Goal: Task Accomplishment & Management: Manage account settings

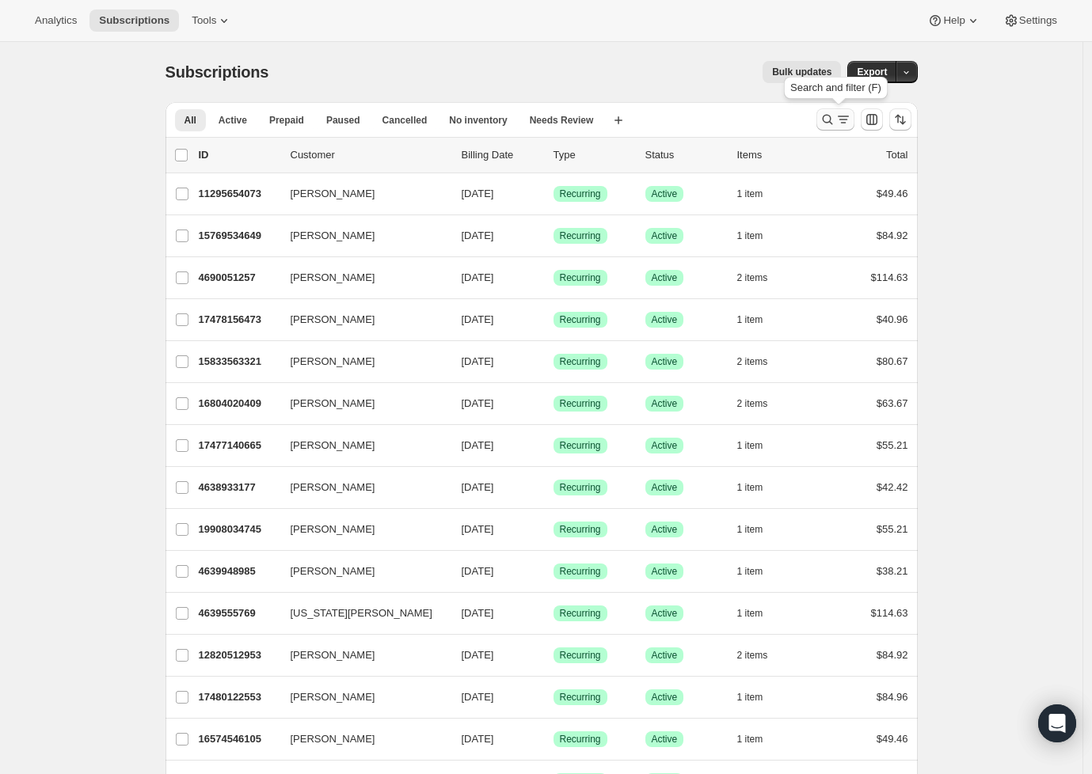
click at [831, 112] on button "Search and filter results" at bounding box center [835, 119] width 38 height 22
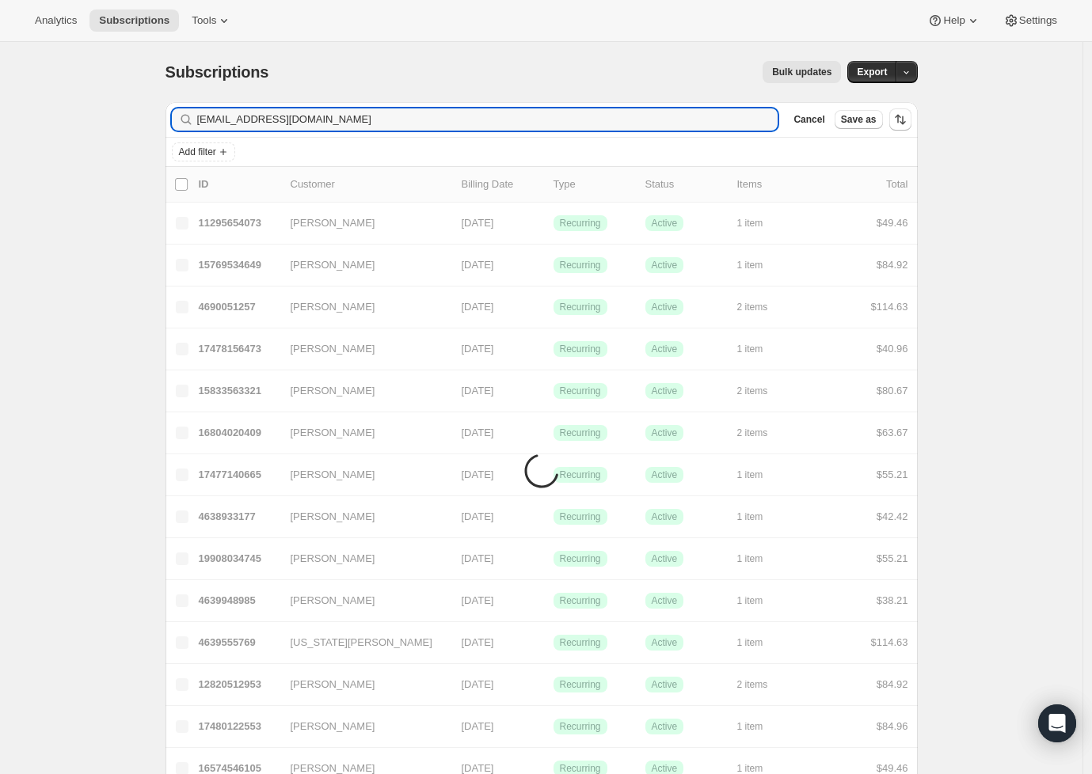
type input "eshires2@tampabay.rr.com"
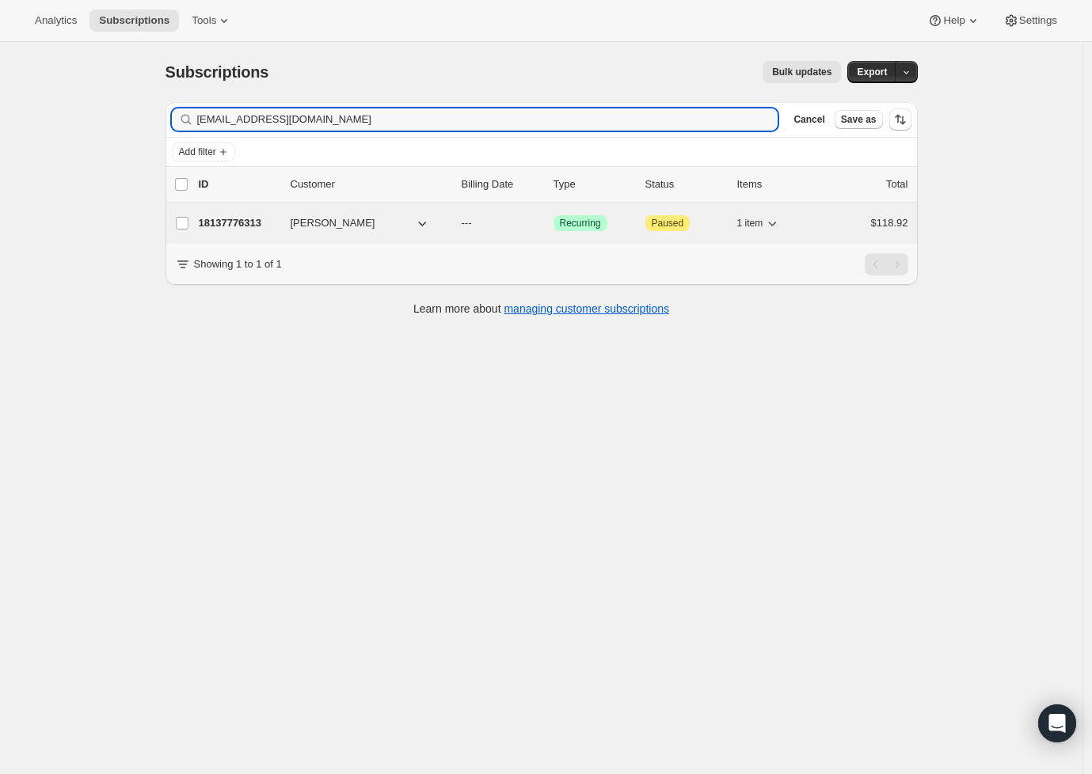
click at [244, 216] on p "18137776313" at bounding box center [238, 223] width 79 height 16
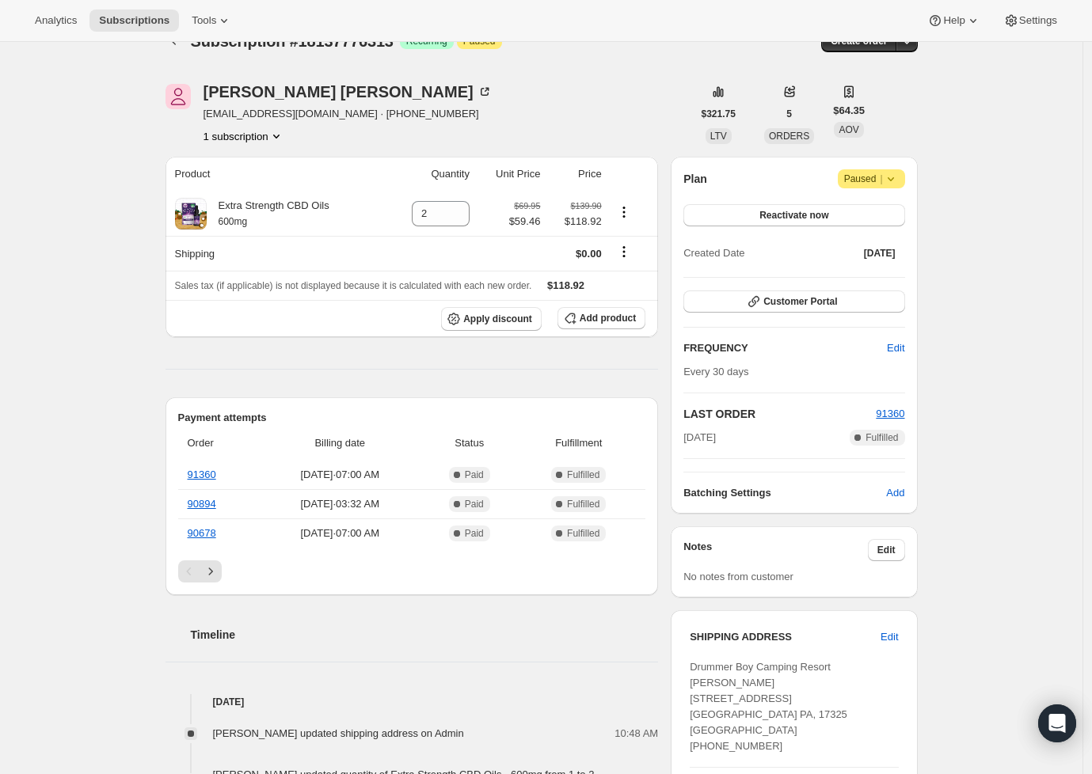
scroll to position [101, 0]
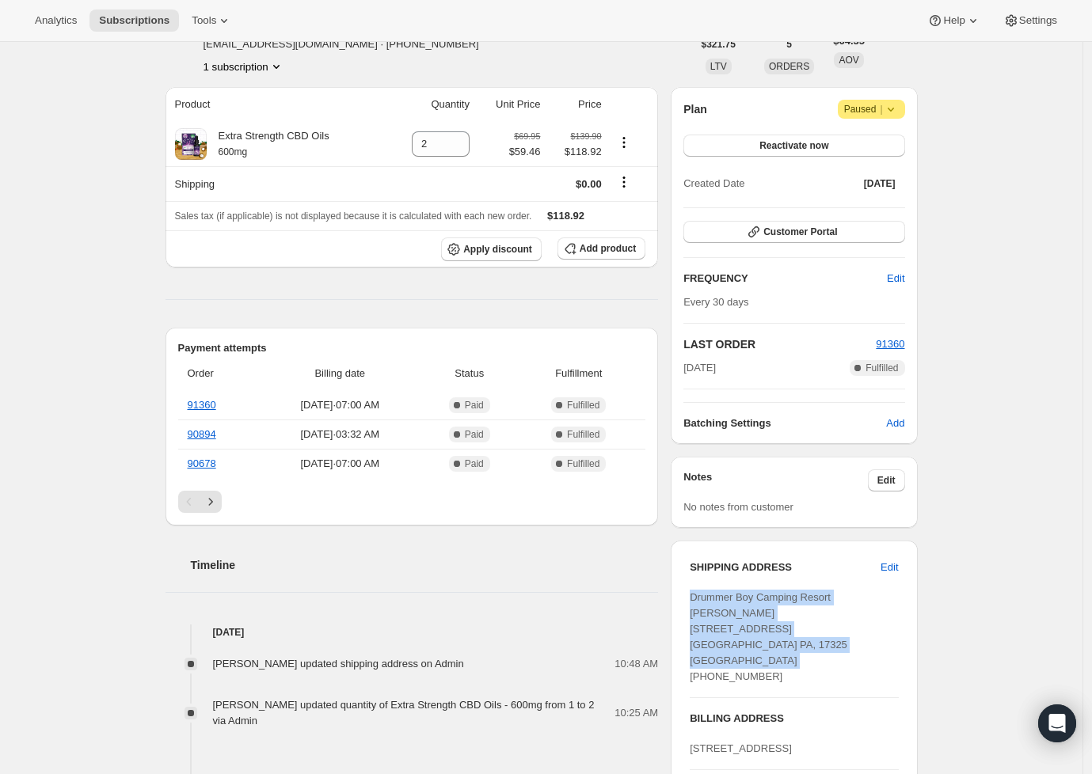
drag, startPoint x: 779, startPoint y: 677, endPoint x: 680, endPoint y: 596, distance: 127.7
click at [680, 596] on div "SHIPPING ADDRESS Edit Drummer Boy Camping Resort Eric Shires 1 Rocky Grove Rd. …" at bounding box center [794, 703] width 246 height 324
copy span "Drummer Boy Camping Resort [PERSON_NAME] [STREET_ADDRESS] [GEOGRAPHIC_DATA] PA,…"
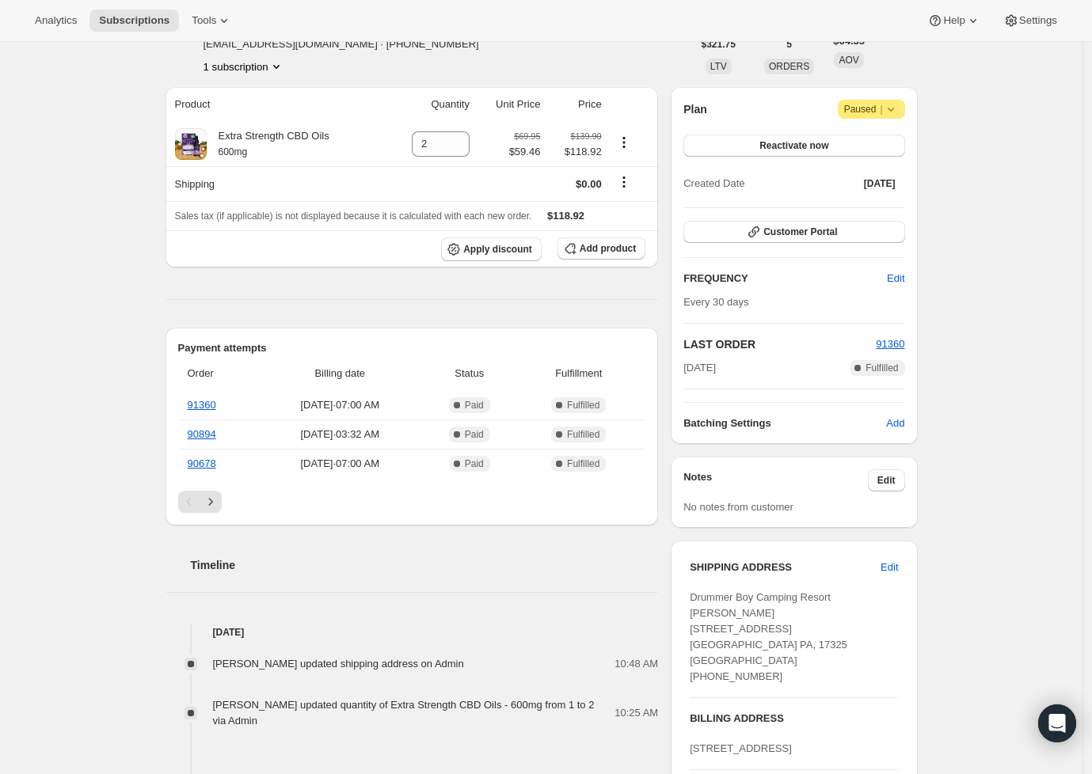
click at [499, 652] on div "Emily Hiraki updated shipping address on Admin 10:48 AM Emily Hiraki updated qu…" at bounding box center [411, 685] width 493 height 89
click at [813, 144] on span "Reactivate now" at bounding box center [793, 145] width 69 height 13
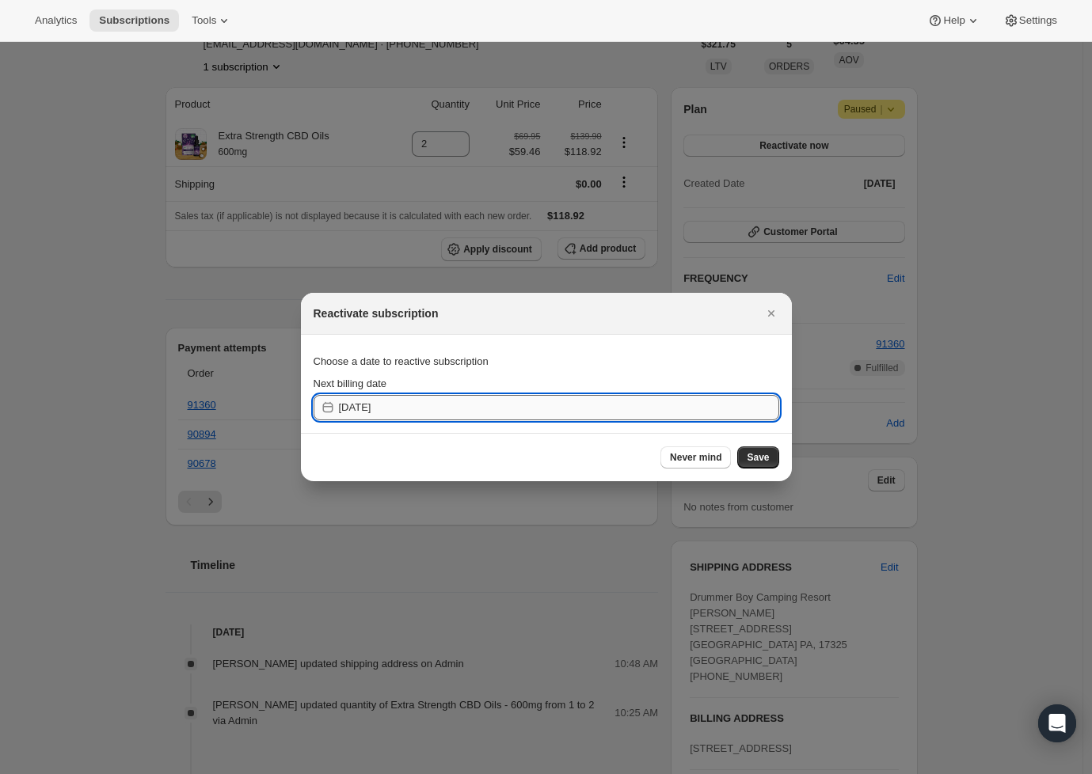
click at [527, 415] on input "2025-09-06" at bounding box center [559, 407] width 440 height 25
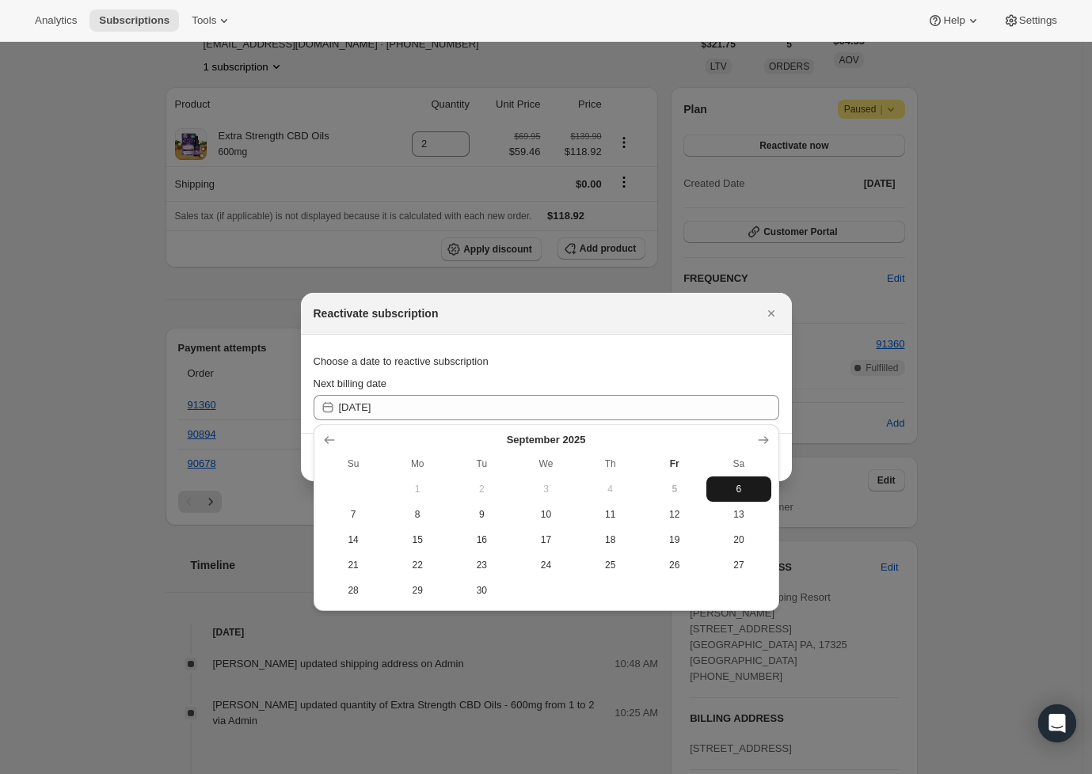
click at [757, 489] on span "6" at bounding box center [738, 489] width 51 height 13
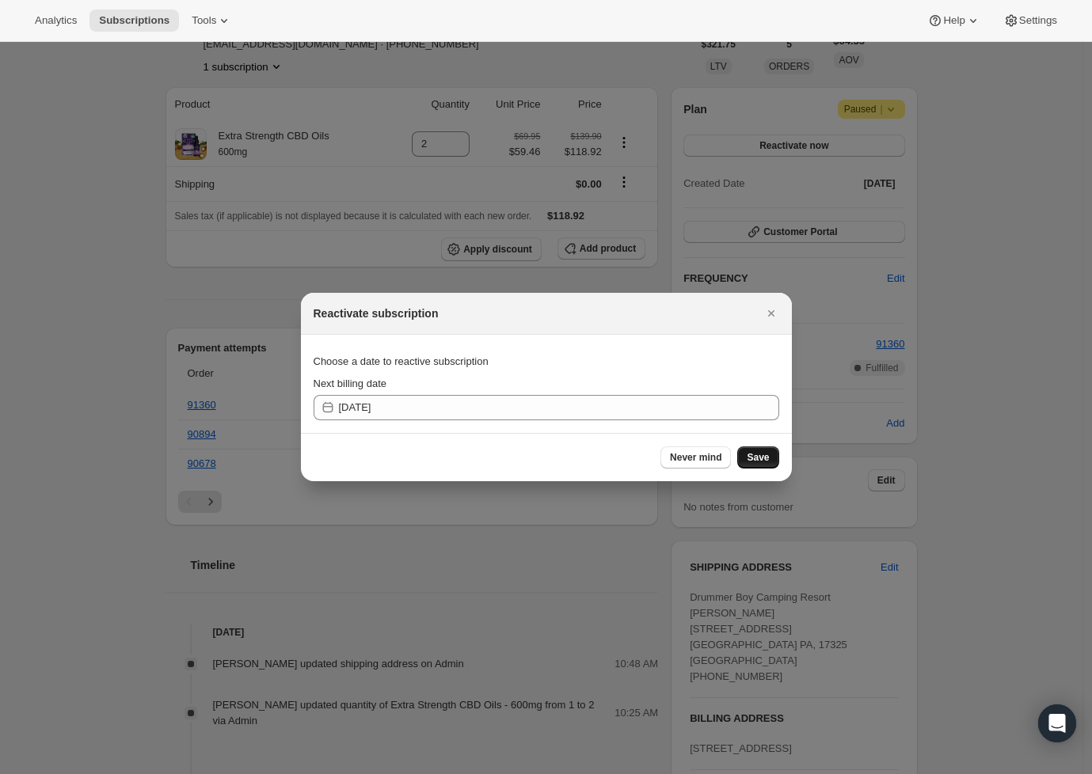
click at [754, 454] on span "Save" at bounding box center [758, 457] width 22 height 13
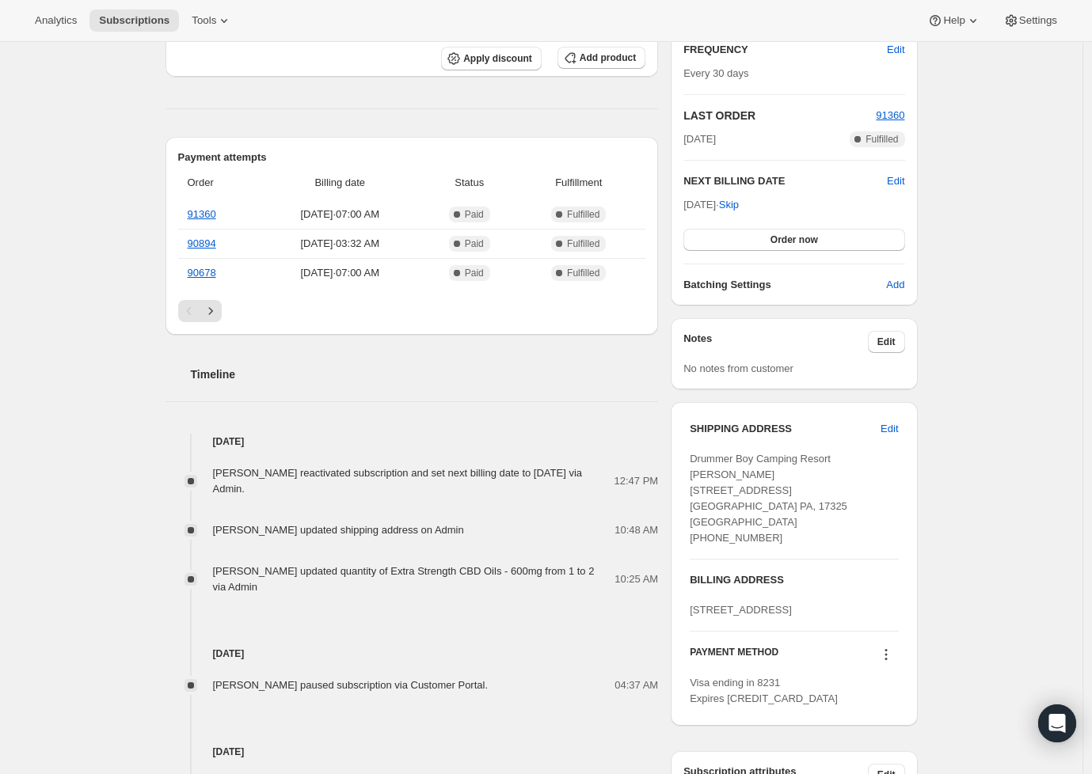
scroll to position [0, 0]
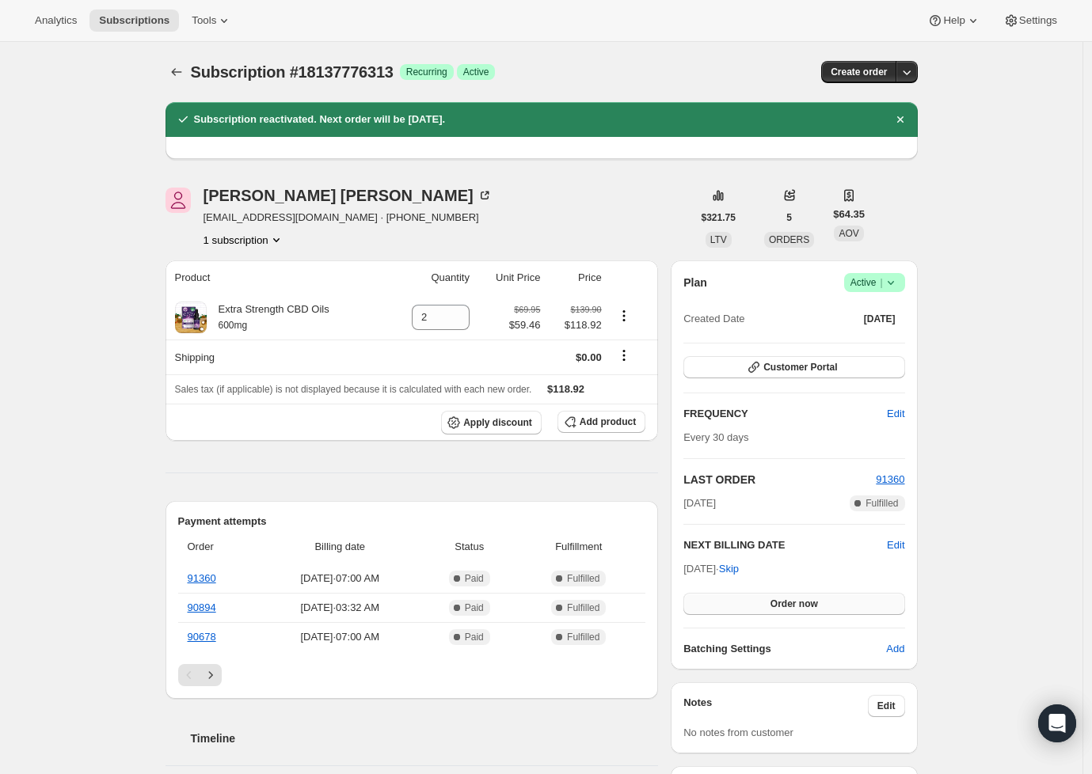
click at [801, 600] on span "Order now" at bounding box center [794, 604] width 48 height 13
click at [824, 604] on span "Click to confirm" at bounding box center [794, 604] width 72 height 13
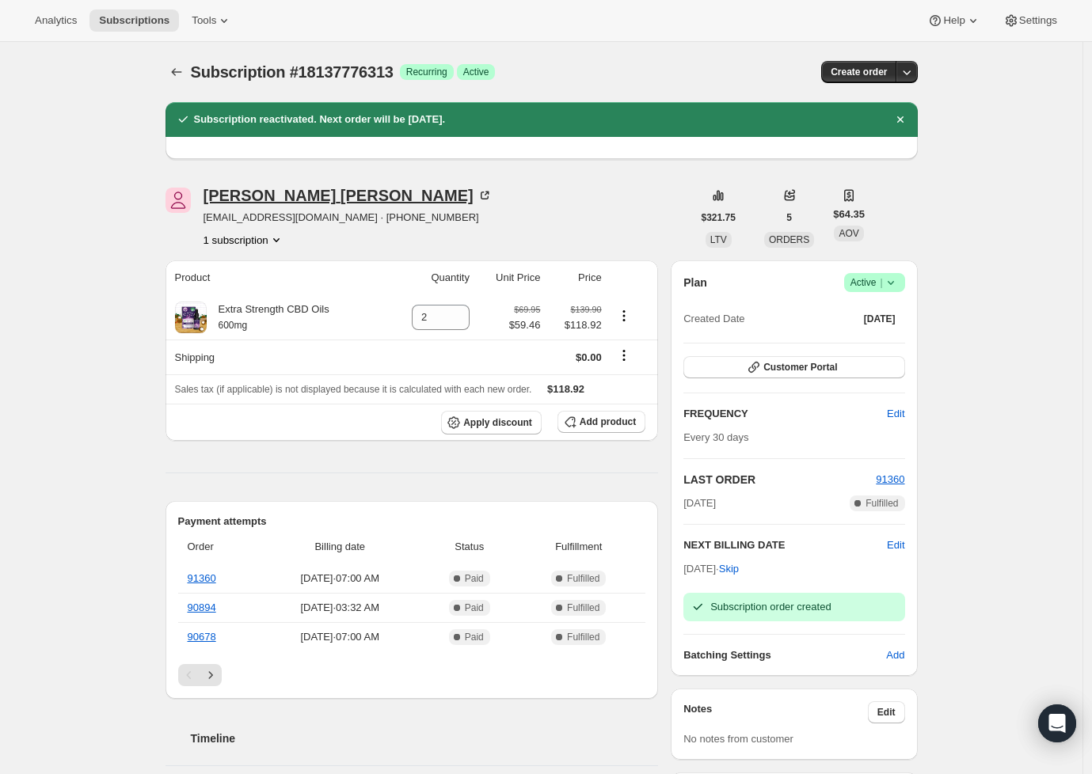
click at [263, 193] on div "Eric Shires" at bounding box center [347, 196] width 289 height 16
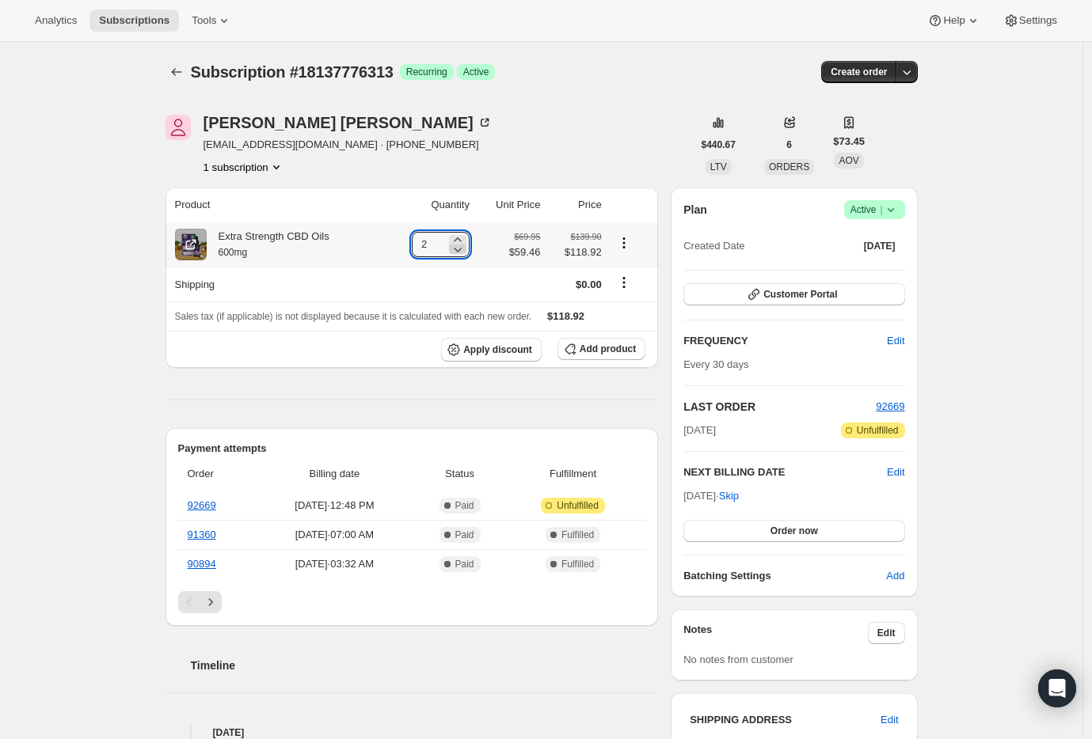
click at [456, 249] on icon at bounding box center [458, 249] width 16 height 16
type input "1"
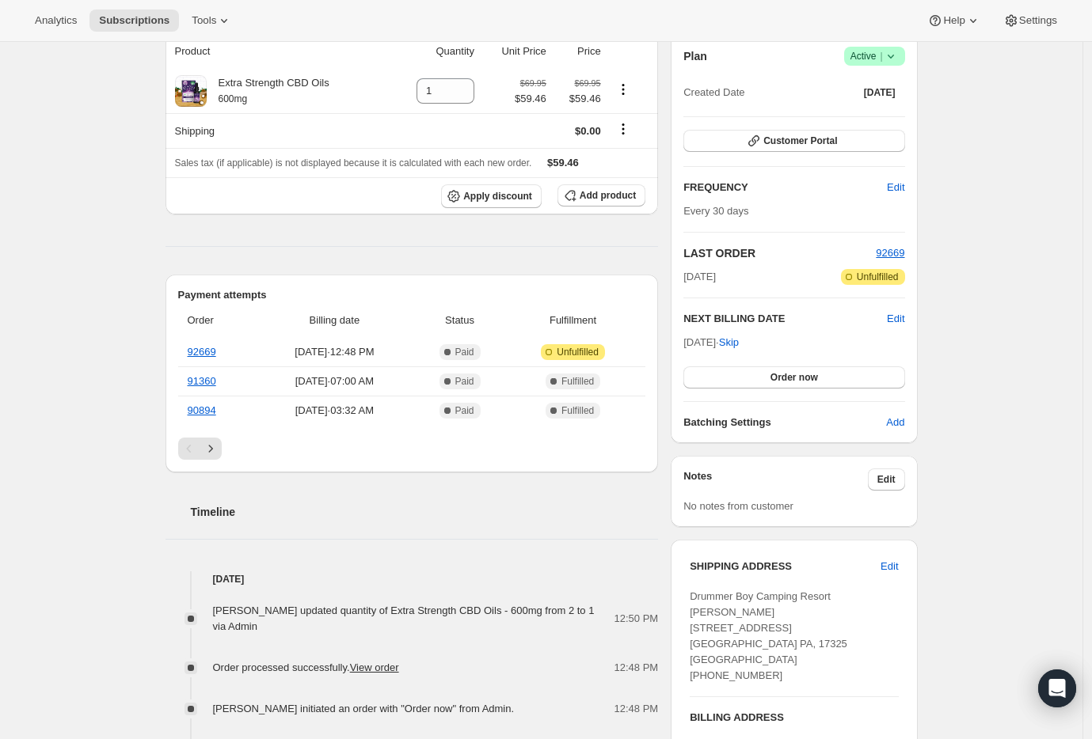
scroll to position [174, 0]
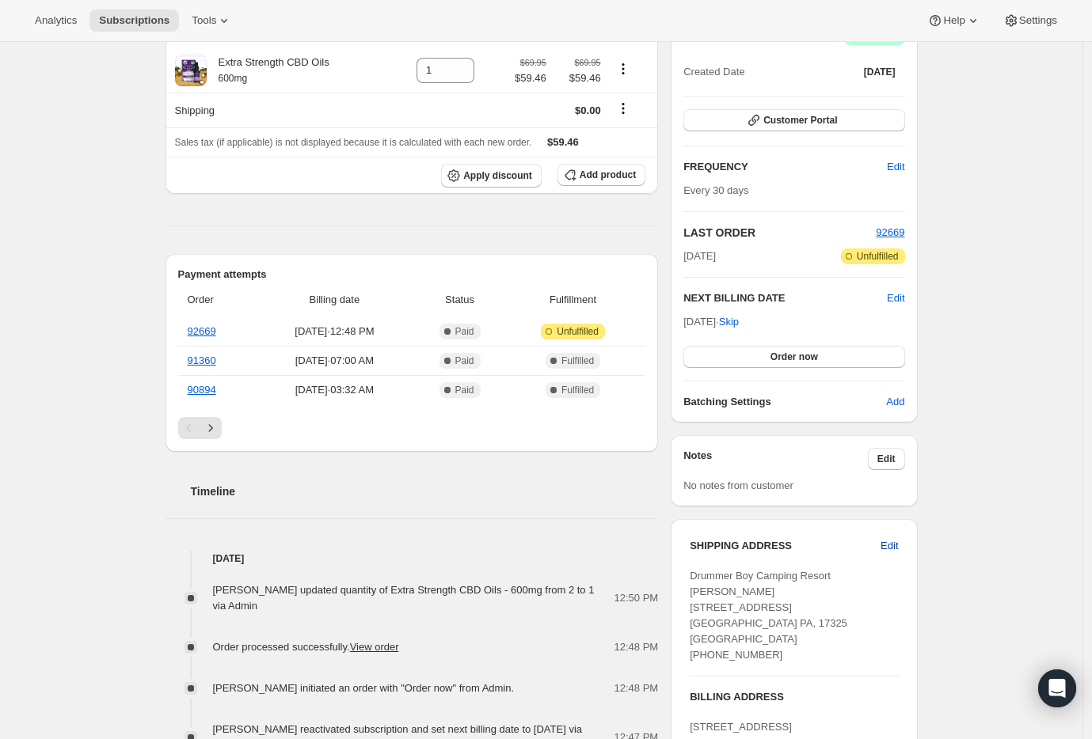
click at [904, 544] on button "Edit" at bounding box center [889, 546] width 36 height 25
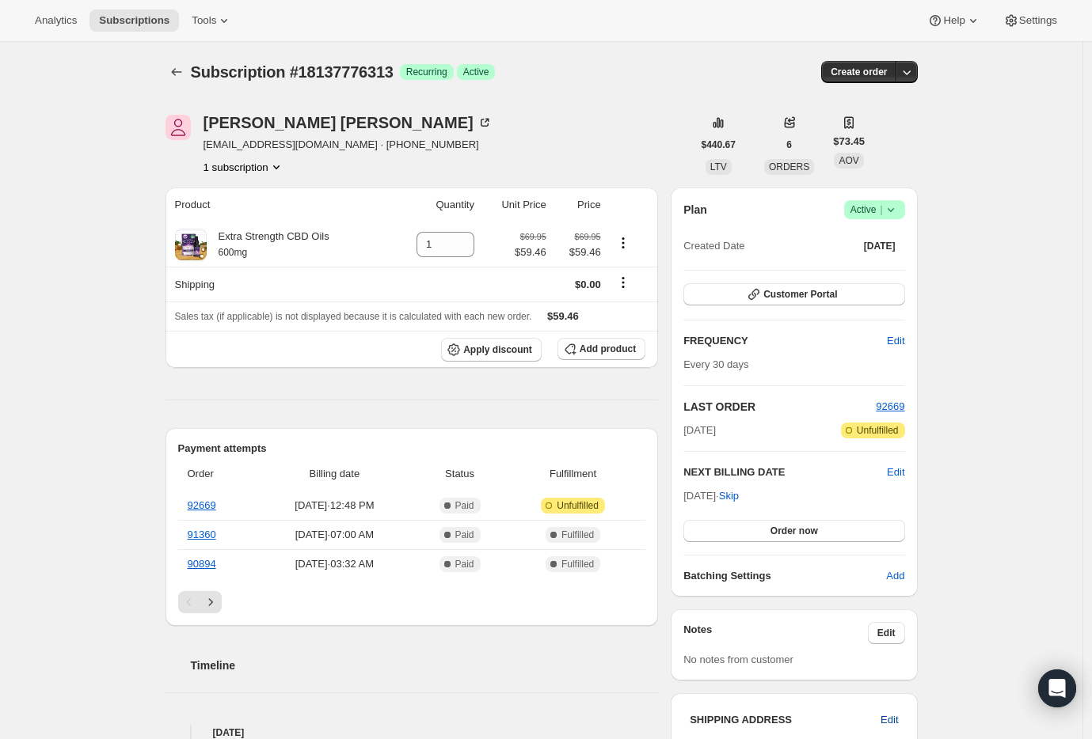
select select "PA"
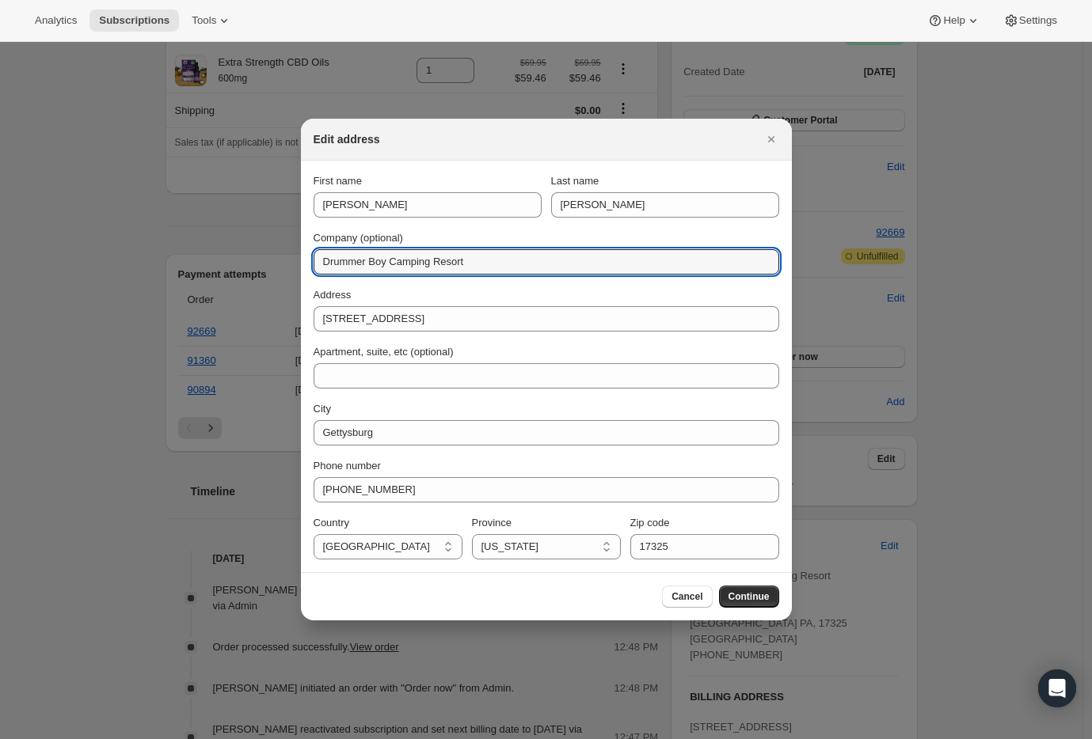
drag, startPoint x: 519, startPoint y: 257, endPoint x: 154, endPoint y: 243, distance: 366.1
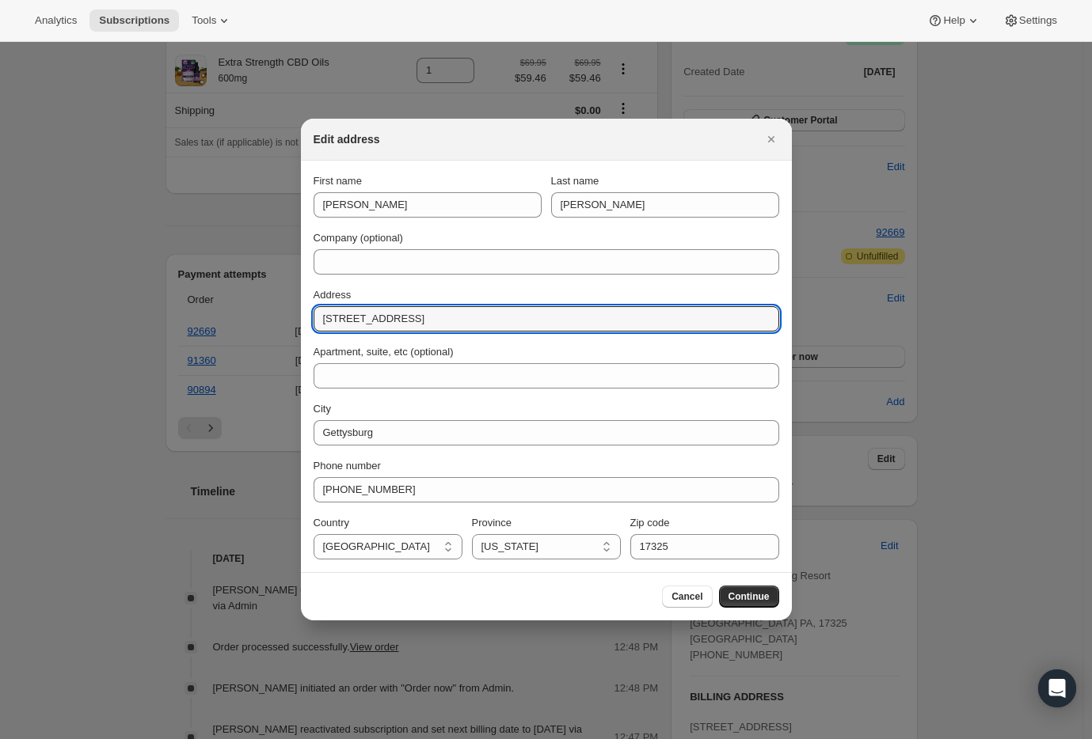
drag, startPoint x: 358, startPoint y: 313, endPoint x: 54, endPoint y: 279, distance: 305.9
paste input "[STREET_ADDRESS]"
click at [385, 319] on input "[STREET_ADDRESS]" at bounding box center [547, 318] width 466 height 25
drag, startPoint x: 537, startPoint y: 315, endPoint x: 439, endPoint y: 317, distance: 97.4
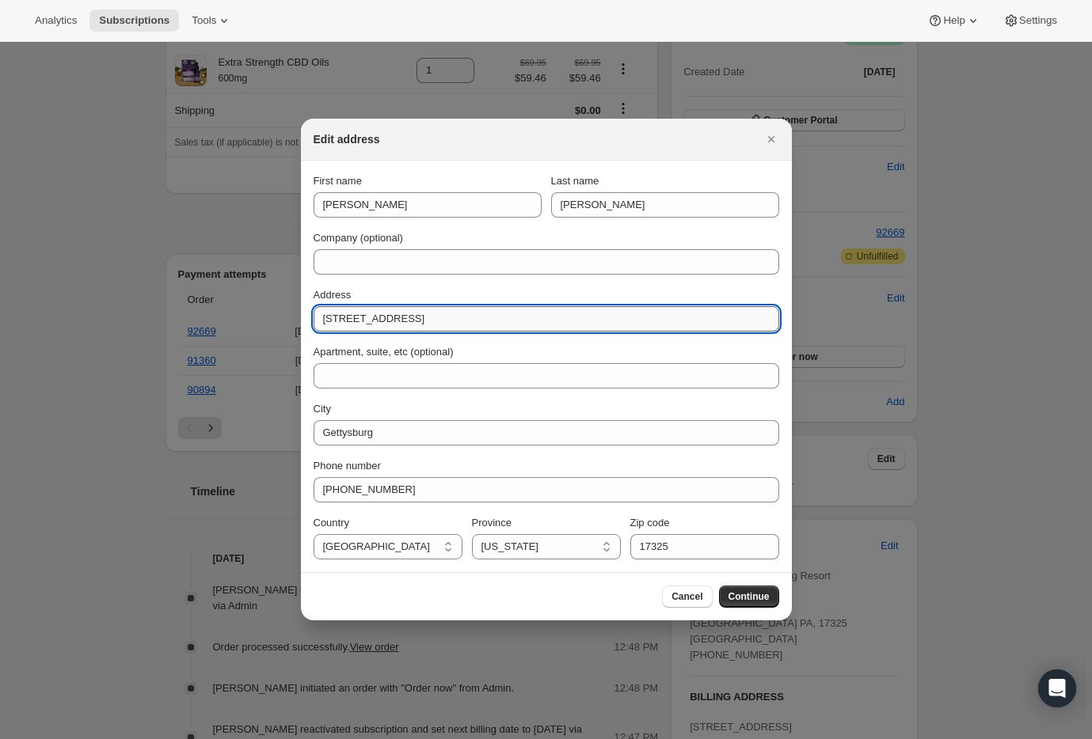
click at [439, 317] on input "[STREET_ADDRESS]" at bounding box center [547, 318] width 466 height 25
type input "[STREET_ADDRESS]"
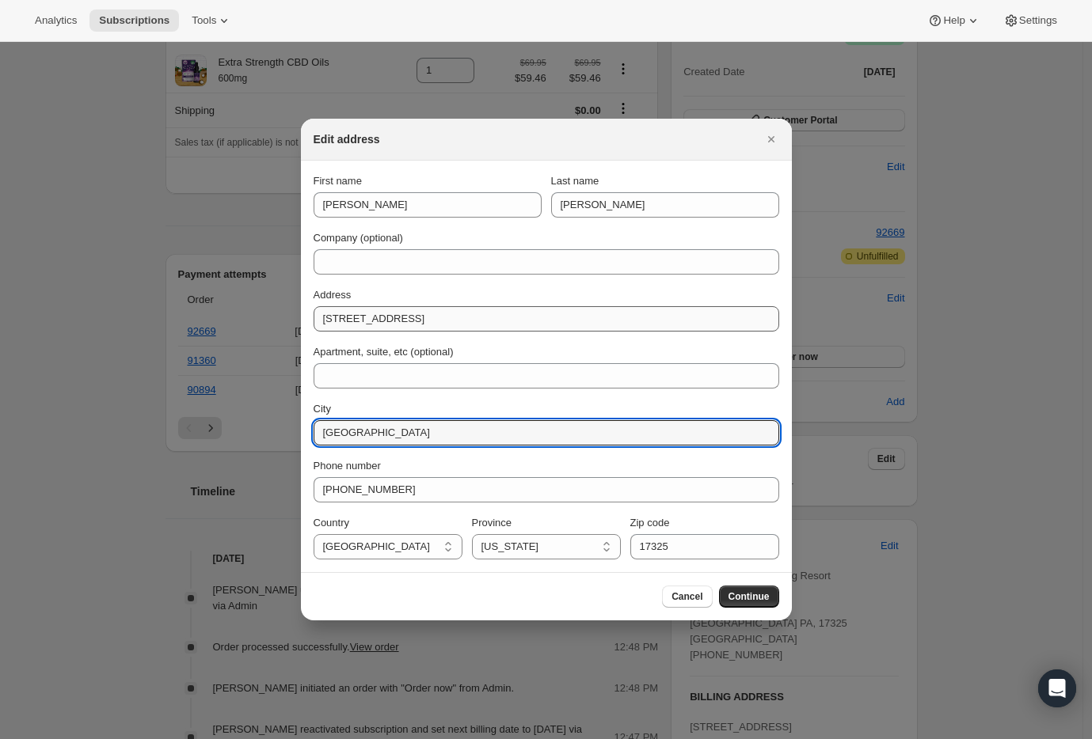
type input "[GEOGRAPHIC_DATA]"
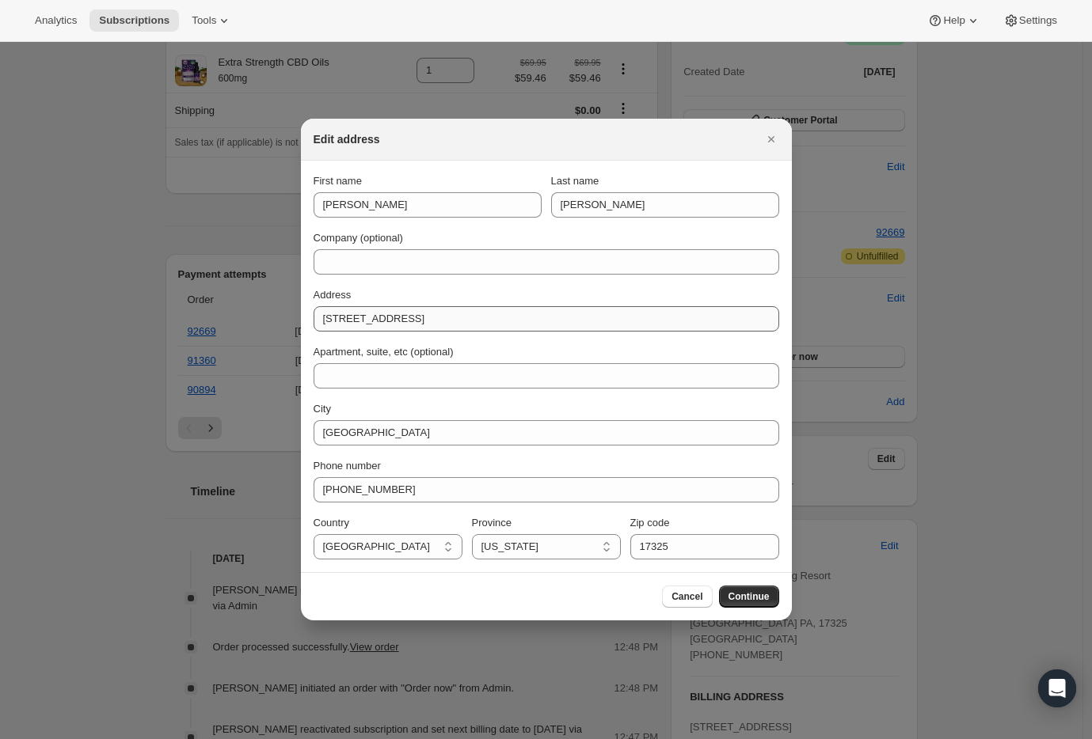
select select "FL"
type input "33603"
click at [443, 576] on div "Cancel Continue" at bounding box center [546, 596] width 491 height 48
click at [743, 597] on span "Continue" at bounding box center [748, 597] width 41 height 13
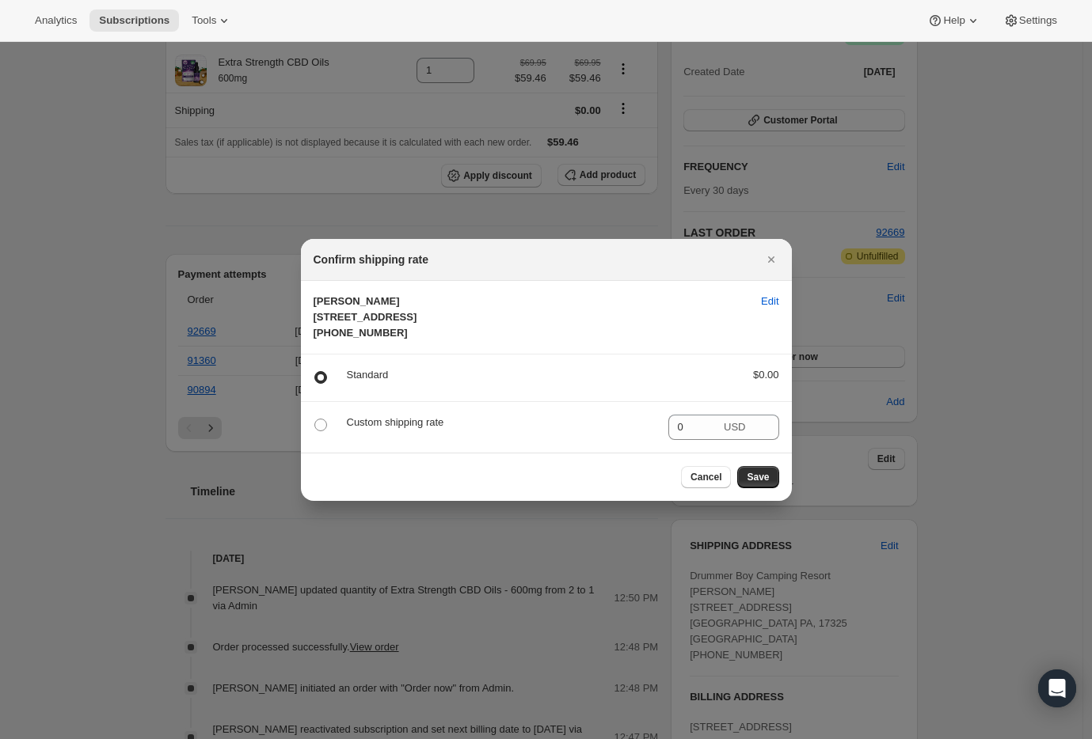
drag, startPoint x: 754, startPoint y: 488, endPoint x: 974, endPoint y: 546, distance: 227.6
click at [754, 484] on span "Save" at bounding box center [758, 477] width 22 height 13
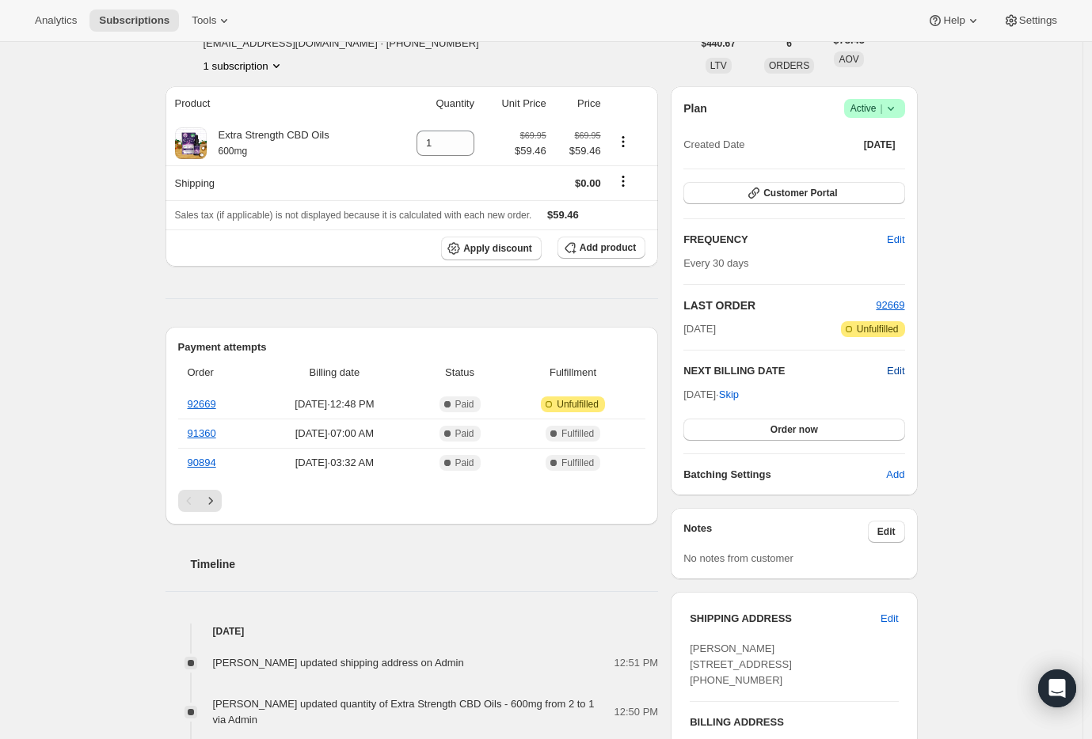
click at [904, 372] on span "Edit" at bounding box center [895, 371] width 17 height 16
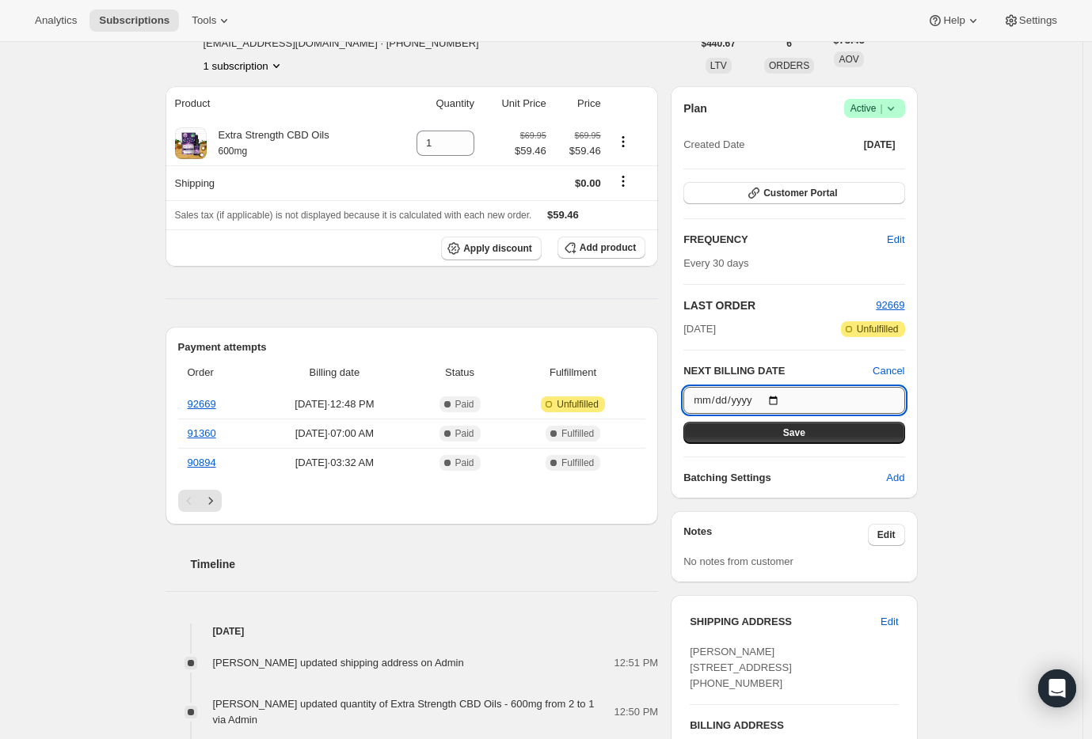
click at [779, 401] on input "[DATE]" at bounding box center [793, 400] width 221 height 27
type input "[DATE]"
click at [812, 436] on button "Save" at bounding box center [793, 433] width 221 height 22
